Goal: Task Accomplishment & Management: Use online tool/utility

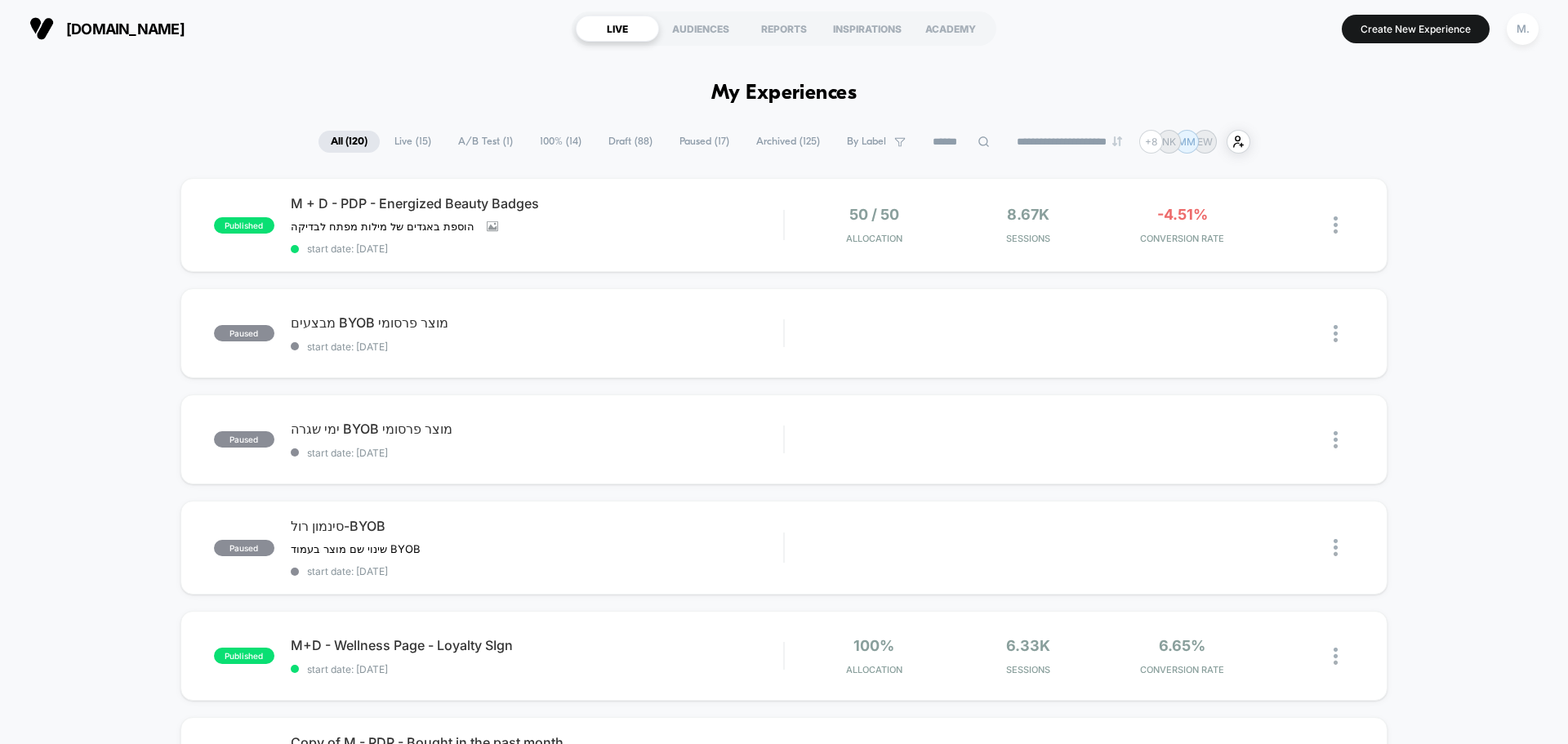
click at [485, 141] on span "A/B Test ( 1 )" at bounding box center [486, 141] width 80 height 22
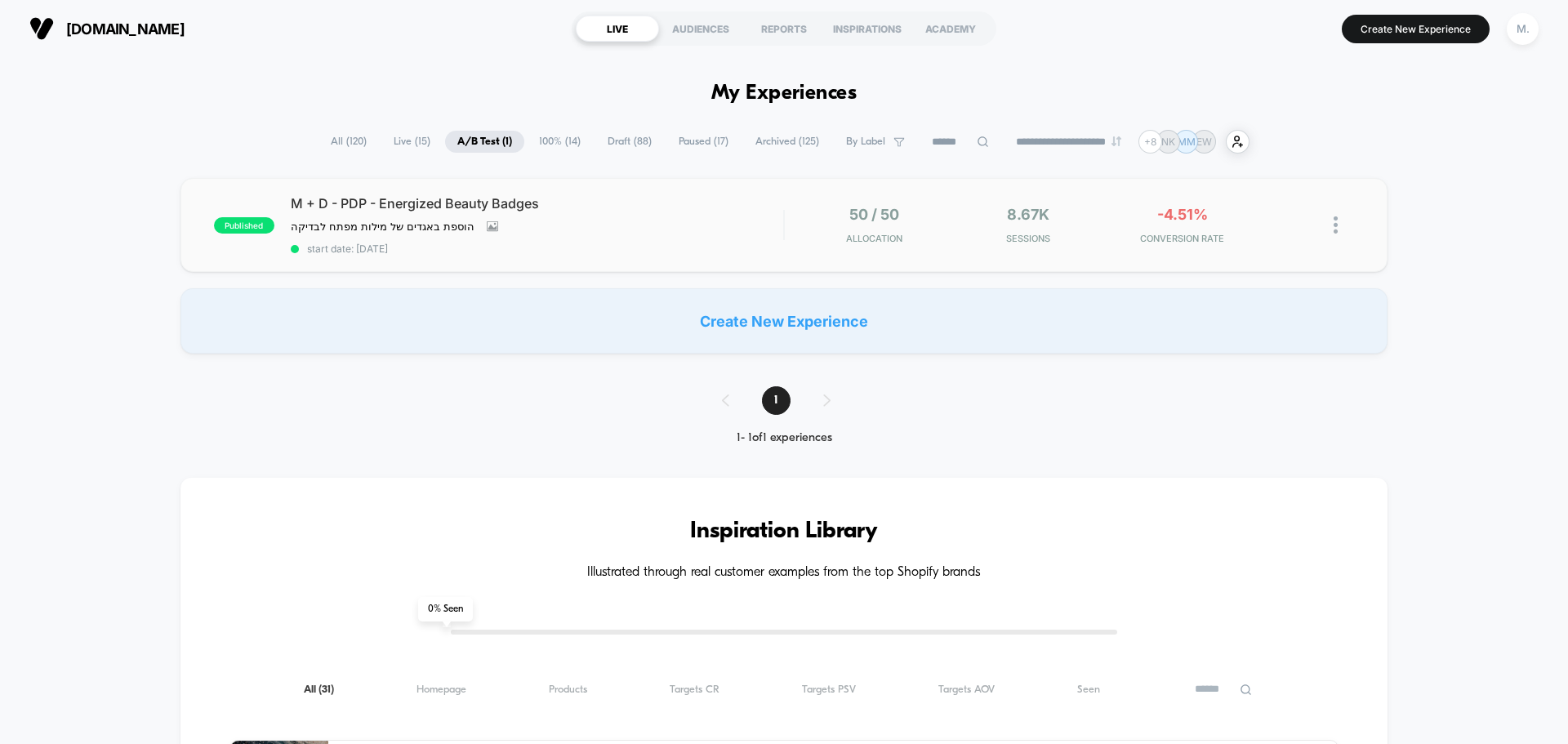
click at [1337, 225] on img at bounding box center [1336, 225] width 4 height 17
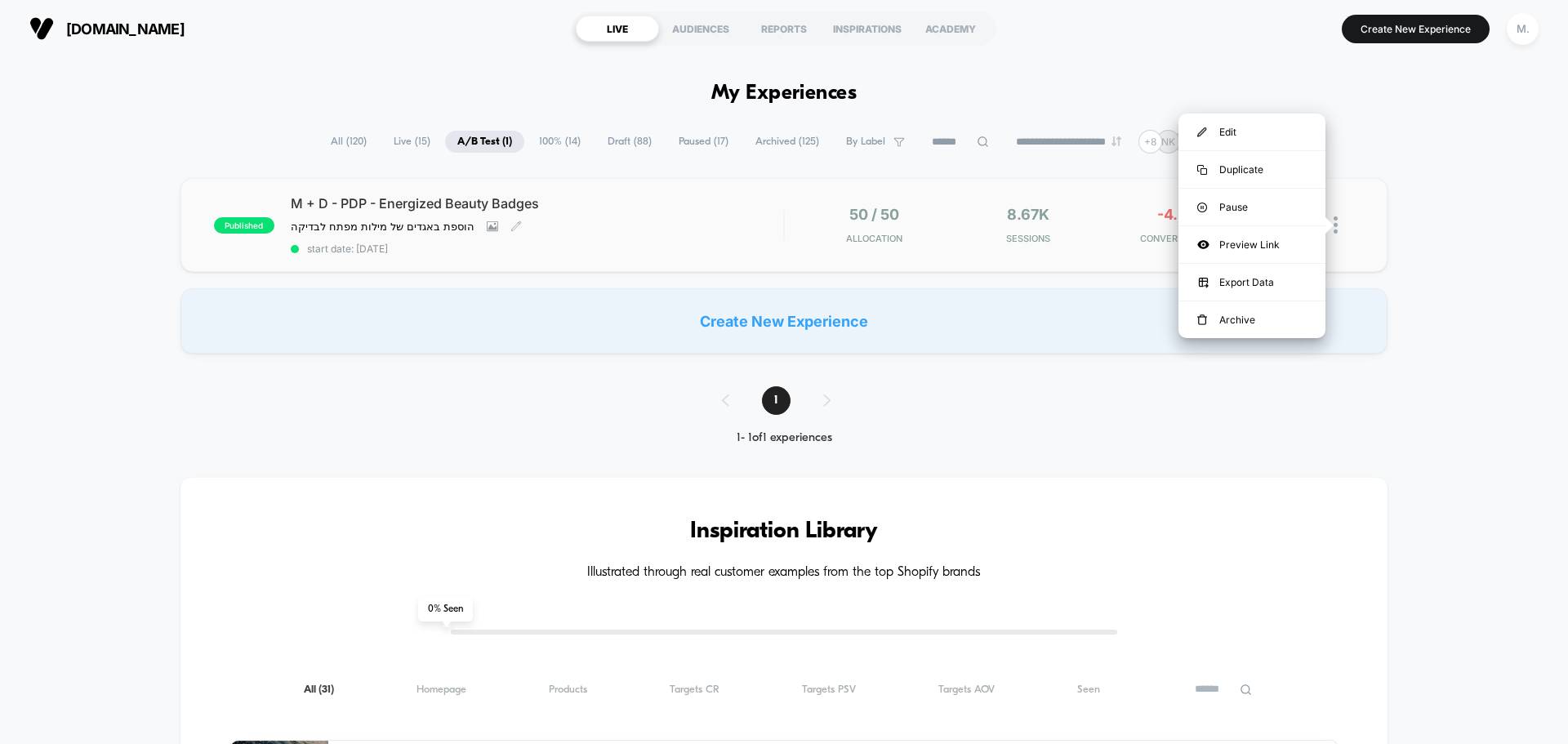
click at [721, 238] on div "M + D - PDP - Energized Beauty Badges הוספת באגדים של מילות מפתח לבדיקה Click t…" at bounding box center [537, 224] width 493 height 60
